Goal: Task Accomplishment & Management: Manage account settings

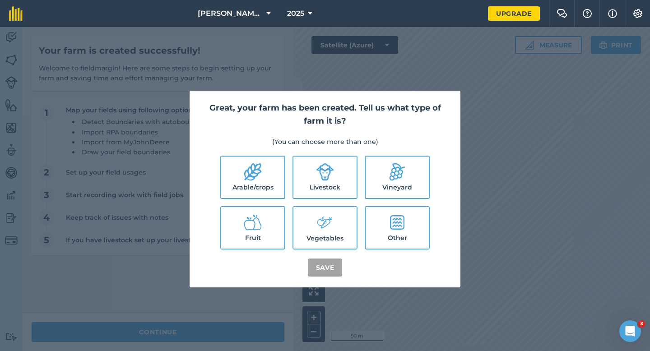
click at [266, 175] on label "Arable/crops" at bounding box center [252, 178] width 63 height 42
checkbox input "true"
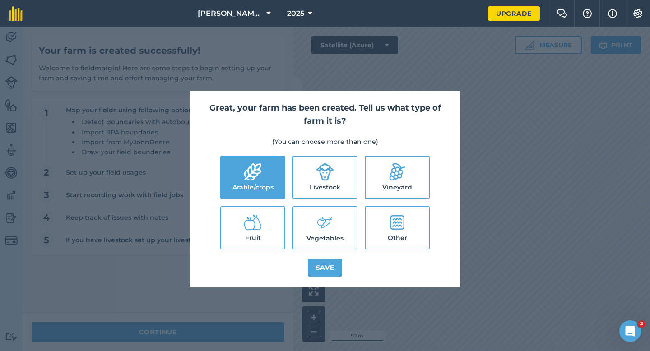
click at [320, 175] on icon at bounding box center [325, 172] width 18 height 18
checkbox input "true"
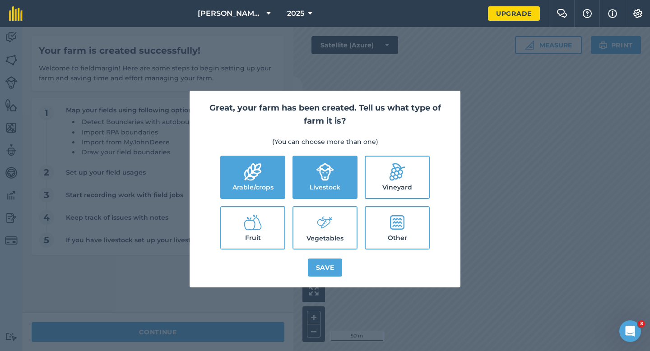
click at [329, 215] on icon at bounding box center [325, 222] width 18 height 19
checkbox input "true"
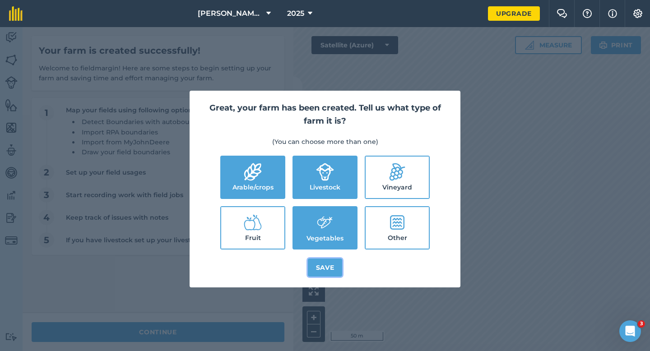
click at [322, 275] on button "Save" at bounding box center [325, 268] width 35 height 18
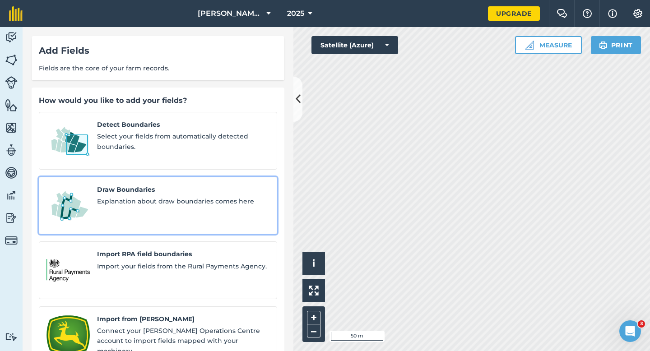
click at [116, 196] on span "Explanation about draw boundaries comes here" at bounding box center [183, 201] width 172 height 10
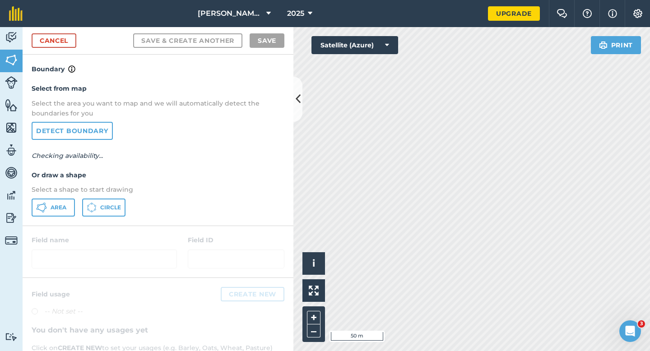
click at [68, 198] on div "Select from map Select the area you want to map and we will automatically detec…" at bounding box center [158, 150] width 271 height 151
click at [67, 200] on button "Area" at bounding box center [53, 208] width 43 height 18
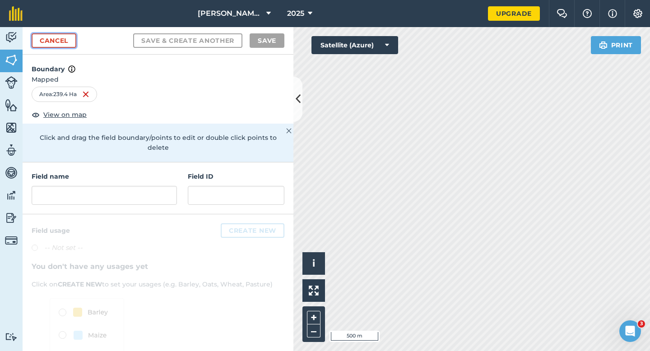
click at [72, 37] on link "Cancel" at bounding box center [54, 40] width 45 height 14
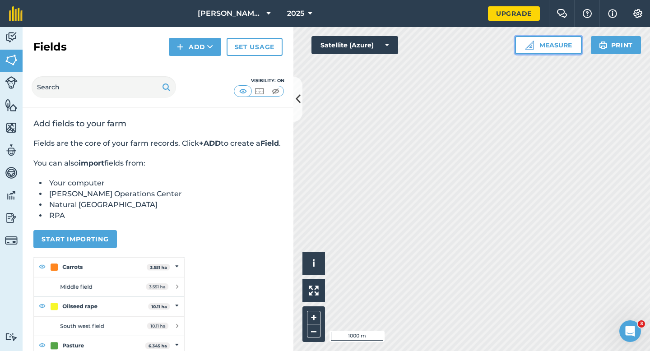
click at [528, 50] on button "Measure" at bounding box center [548, 45] width 67 height 18
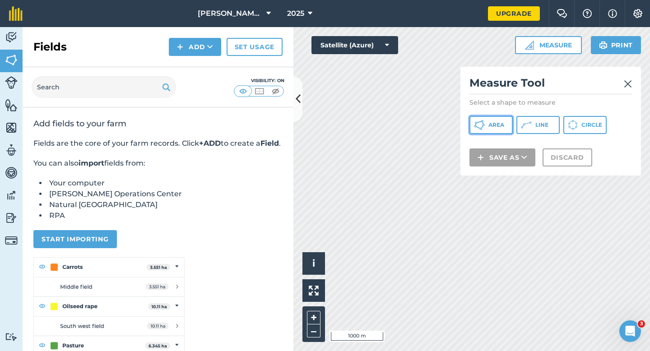
click at [508, 128] on button "Area" at bounding box center [491, 125] width 43 height 18
click at [629, 81] on img at bounding box center [628, 84] width 8 height 11
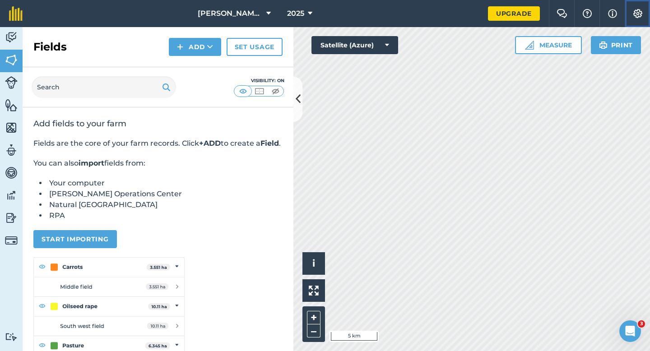
click at [628, 17] on button "Settings" at bounding box center [637, 13] width 25 height 27
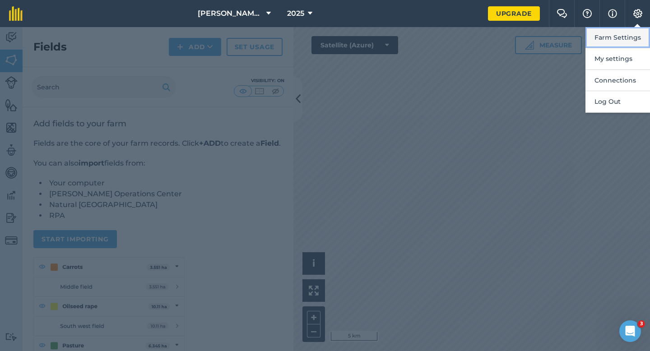
click at [628, 35] on button "Farm Settings" at bounding box center [618, 37] width 65 height 21
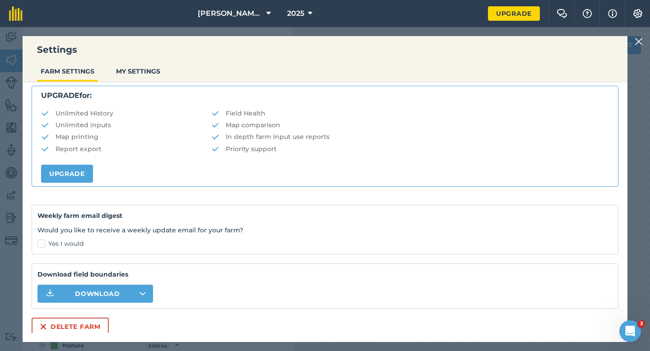
scroll to position [173, 0]
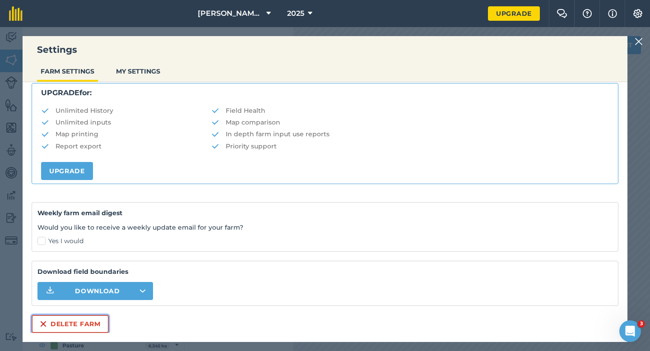
click at [85, 319] on button "Delete farm" at bounding box center [70, 324] width 77 height 18
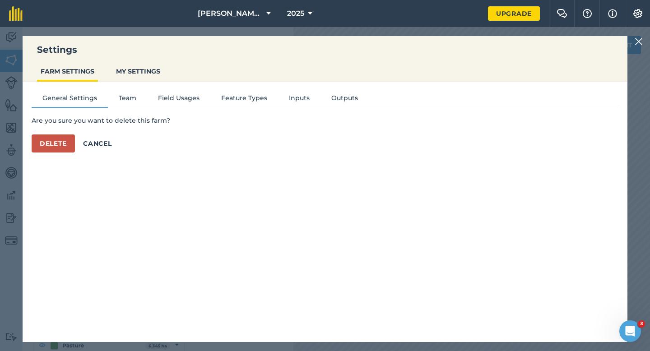
click at [46, 157] on div "General Settings Team Field Usages Feature Types Inputs Outputs Are you sure yo…" at bounding box center [325, 207] width 605 height 251
click at [46, 151] on button "Delete" at bounding box center [53, 144] width 43 height 18
